Goal: Task Accomplishment & Management: Manage account settings

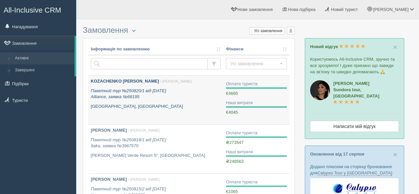
click at [161, 110] on link "KOZACHENKO [PERSON_NAME] / [PERSON_NAME] Пакетний тур №250820/1 від [DATE] Alli…" at bounding box center [155, 100] width 135 height 49
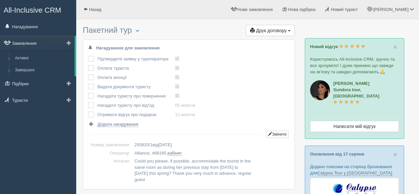
click at [32, 44] on link "Замовлення" at bounding box center [37, 43] width 75 height 15
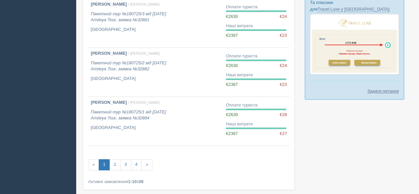
scroll to position [431, 0]
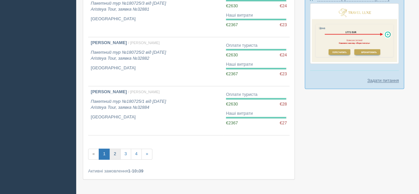
click at [113, 152] on link "2" at bounding box center [114, 153] width 11 height 11
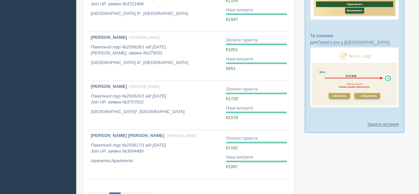
scroll to position [397, 0]
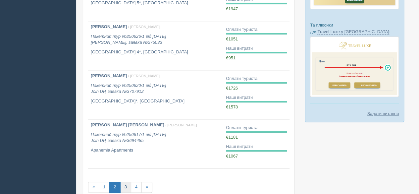
click at [126, 186] on link "3" at bounding box center [125, 186] width 11 height 11
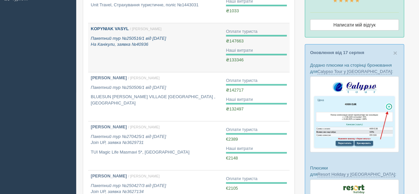
scroll to position [166, 0]
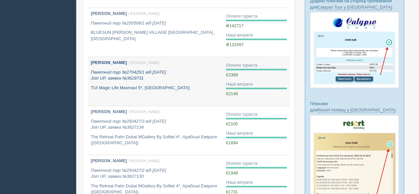
click at [128, 86] on p "TUI Magic Life Masmavi 5*, [GEOGRAPHIC_DATA]" at bounding box center [156, 88] width 130 height 6
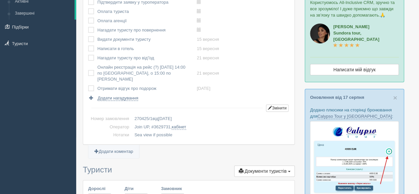
scroll to position [33, 0]
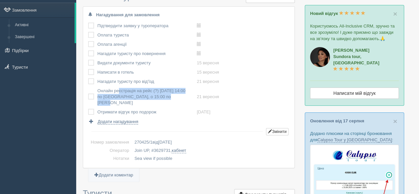
drag, startPoint x: 161, startPoint y: 96, endPoint x: 98, endPoint y: 90, distance: 63.2
click at [98, 90] on td "Онлайн реєстрація на рейс (?) [DATE] 14:00 по [GEOGRAPHIC_DATA], о 15:00 по [PE…" at bounding box center [146, 96] width 99 height 21
copy td "Онлайн реєстрація на рейс (?) 21.09 о 14:00 по [GEOGRAPHIC_DATA], о 15:00 по [P…"
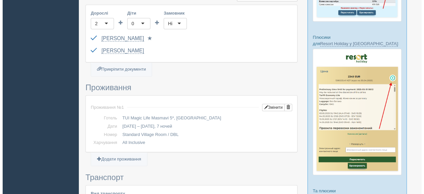
scroll to position [99, 0]
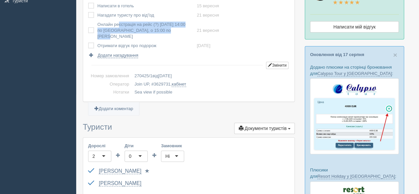
copy td "Онлайн реєстрація на рейс (?) 21.09 о 14:00 по [GEOGRAPHIC_DATA], о 15:00 по [P…"
drag, startPoint x: 130, startPoint y: 50, endPoint x: 133, endPoint y: 51, distance: 3.4
click at [130, 53] on span "Додати нагадування" at bounding box center [118, 55] width 41 height 5
select select "16"
select select "50"
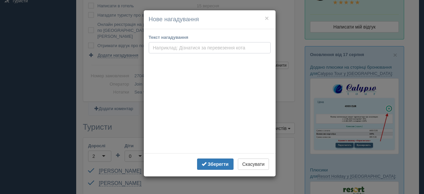
paste input "Онлайн реєстрація на рейс (?) 21.09 о 14:00 по Варшаві, о 15:00 по Києву"
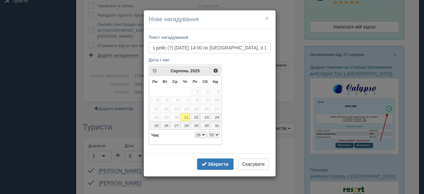
click at [159, 46] on input "Онлайн реєстрація на рейс (?) 21.09 о 14:00 по Варшаві, о 15:00 по Києву" at bounding box center [210, 47] width 122 height 11
drag, startPoint x: 260, startPoint y: 47, endPoint x: 274, endPoint y: 47, distance: 14.6
click at [274, 47] on div "Текст нагадування Онлайн реєстрація на зворотній рейс (?) 28.09 о 14:00 по Варш…" at bounding box center [210, 91] width 132 height 124
click at [200, 44] on input "Онлайн реєстрація на зворотній рейс (?) 28.09 о 14:00 по Варшаві, о 15:00 по Ки…" at bounding box center [210, 47] width 122 height 11
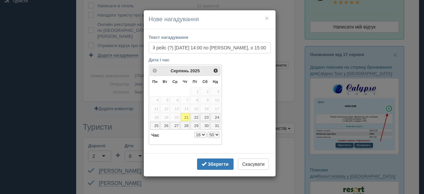
drag, startPoint x: 192, startPoint y: 48, endPoint x: 283, endPoint y: 48, distance: 91.4
click at [283, 48] on div "× Нове нагадування Текст нагадування Онлайн реєстрація на зворотній рейс (?) 28…" at bounding box center [212, 97] width 424 height 194
paste input "0:15"
type input "Онлайн реєстрація на зворотній рейс (?) 28.09 о 10:15"
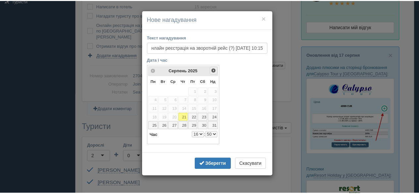
scroll to position [0, 0]
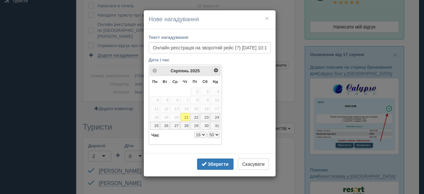
click at [215, 71] on span "Наст>" at bounding box center [215, 70] width 5 height 5
select select "16"
select select "50"
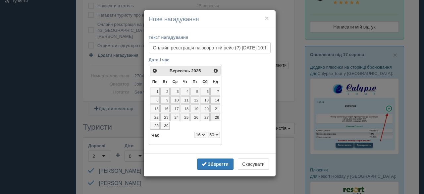
click at [217, 115] on link "28" at bounding box center [215, 117] width 10 height 8
select select "16"
select select "50"
click at [201, 132] on select "0 1 2 3 4 5 6 7 8 9 10 11 12 13 14 15 16 17 18 19 20 21 22 23" at bounding box center [200, 134] width 12 height 6
select select "10"
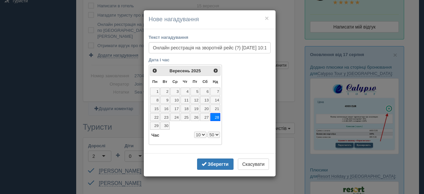
select select "50"
click at [213, 132] on select "00 05 10 15 20 25 30 35 40 45 50 55" at bounding box center [214, 134] width 12 height 6
select select "10"
click at [222, 161] on b "Зберегти" at bounding box center [218, 163] width 21 height 5
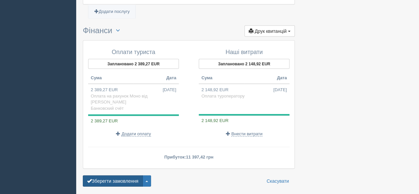
scroll to position [730, 0]
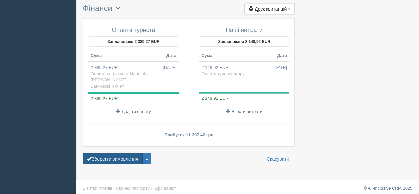
click at [109, 157] on button "Зберегти замовлення" at bounding box center [113, 158] width 60 height 11
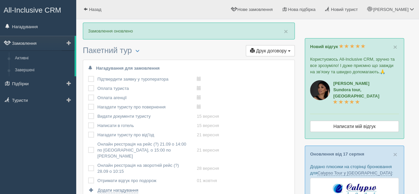
click at [24, 43] on link "Замовлення" at bounding box center [37, 43] width 75 height 15
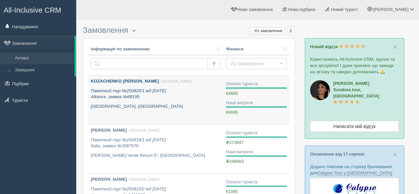
click at [118, 82] on b "KOZACHENKO [PERSON_NAME]" at bounding box center [125, 80] width 68 height 5
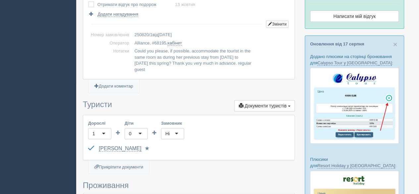
scroll to position [132, 0]
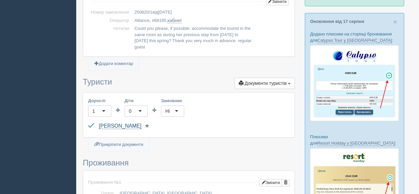
click at [135, 126] on link "KOZACHENKO [PERSON_NAME]" at bounding box center [120, 126] width 42 height 6
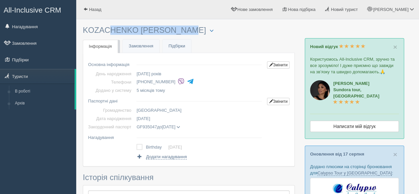
drag, startPoint x: 83, startPoint y: 28, endPoint x: 143, endPoint y: 12, distance: 62.1
click at [166, 30] on h3 "KOZACHENKO [PERSON_NAME] Менеджер: [PERSON_NAME] Відправити до архіву Взяти в р…" at bounding box center [189, 30] width 212 height 9
copy h3 "KOZACHENKO [PERSON_NAME]"
